Goal: Transaction & Acquisition: Purchase product/service

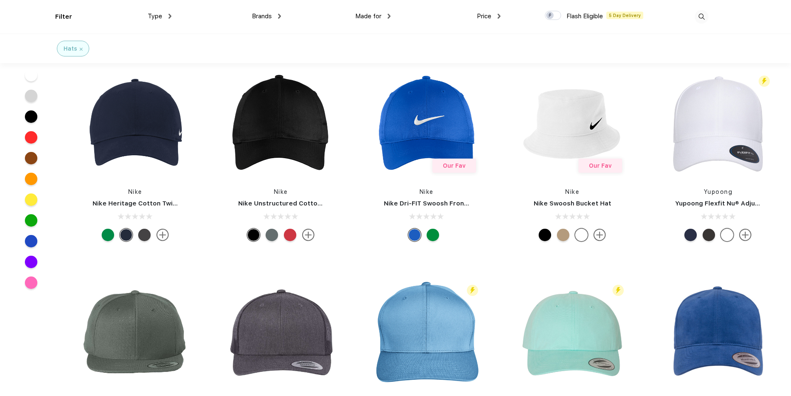
scroll to position [1867, 0]
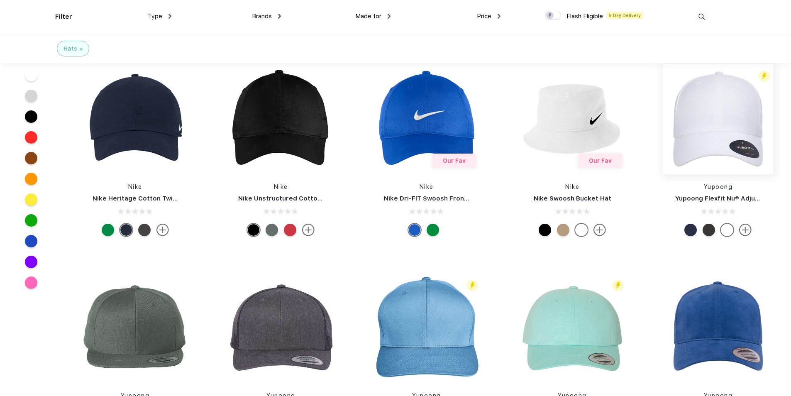
click at [714, 121] on img at bounding box center [718, 119] width 110 height 110
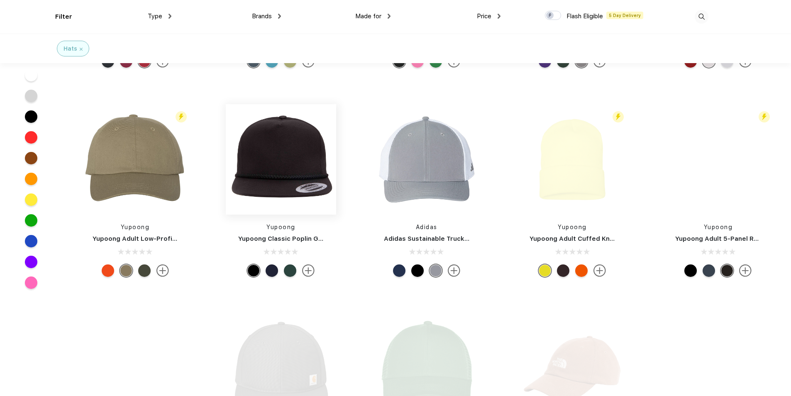
scroll to position [208, 0]
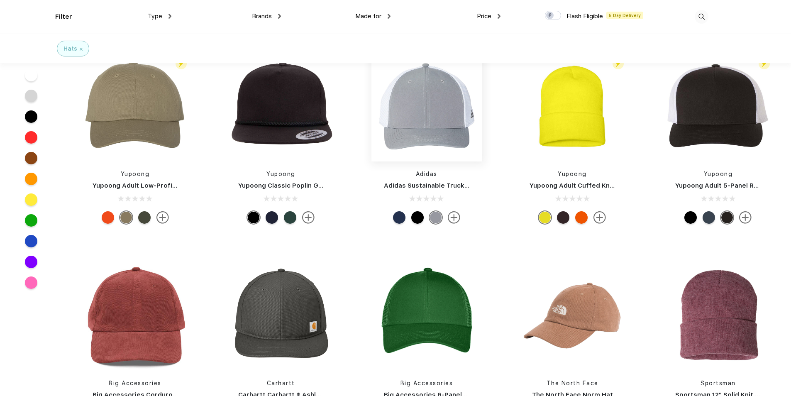
click at [417, 104] on img at bounding box center [426, 106] width 110 height 110
